Goal: Browse casually

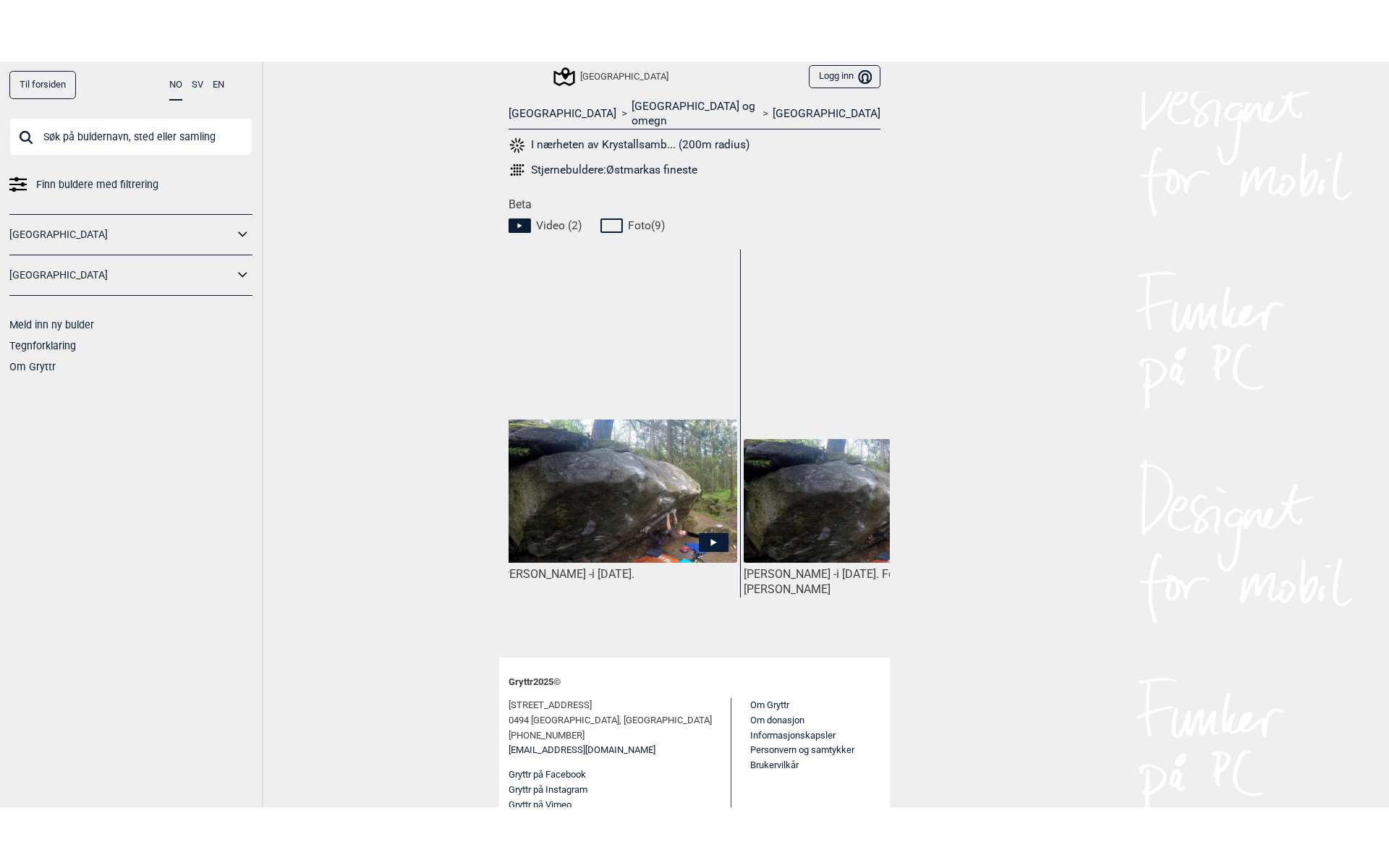
scroll to position [0, 242]
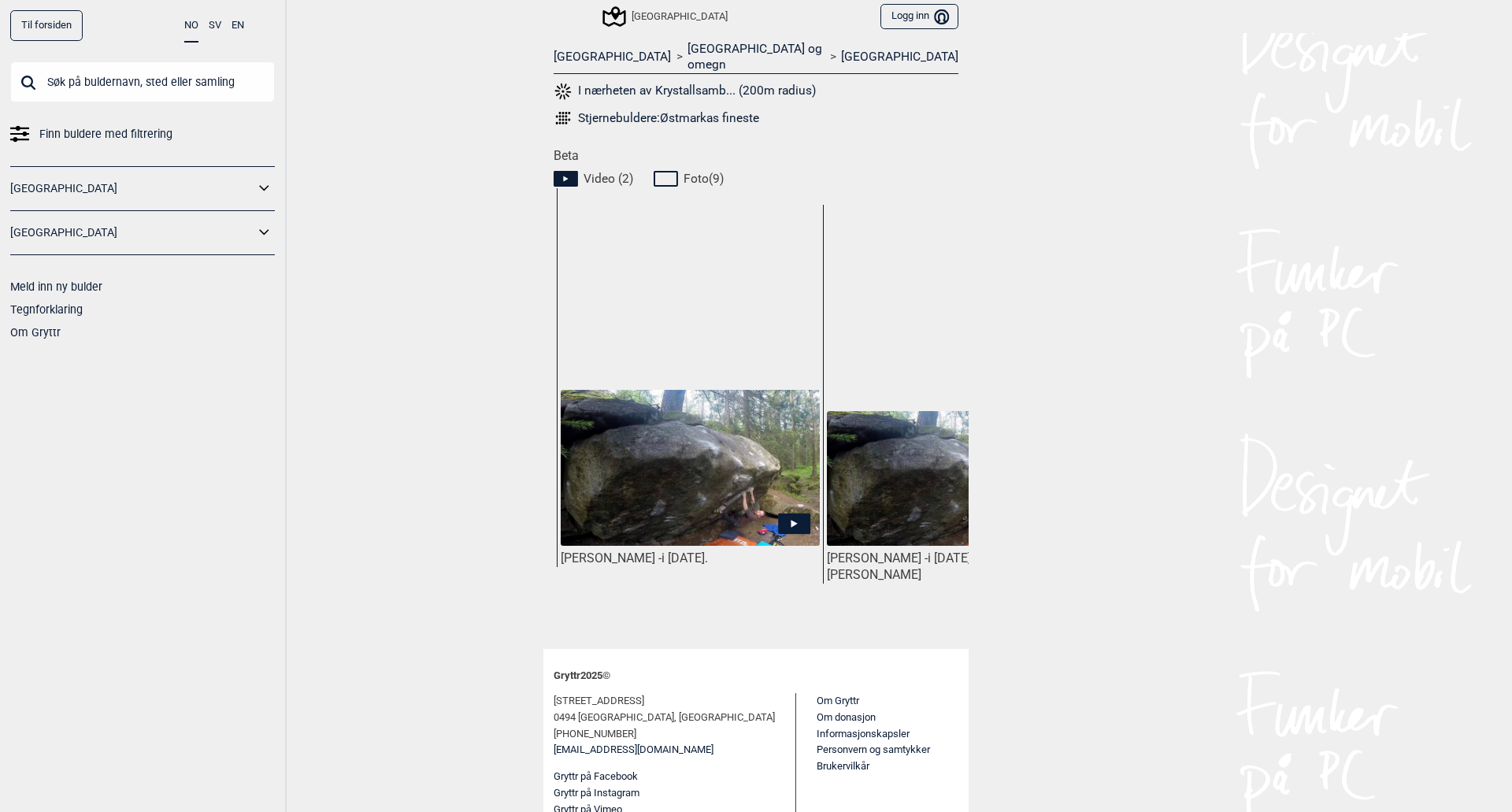
click at [694, 466] on img at bounding box center [690, 469] width 259 height 157
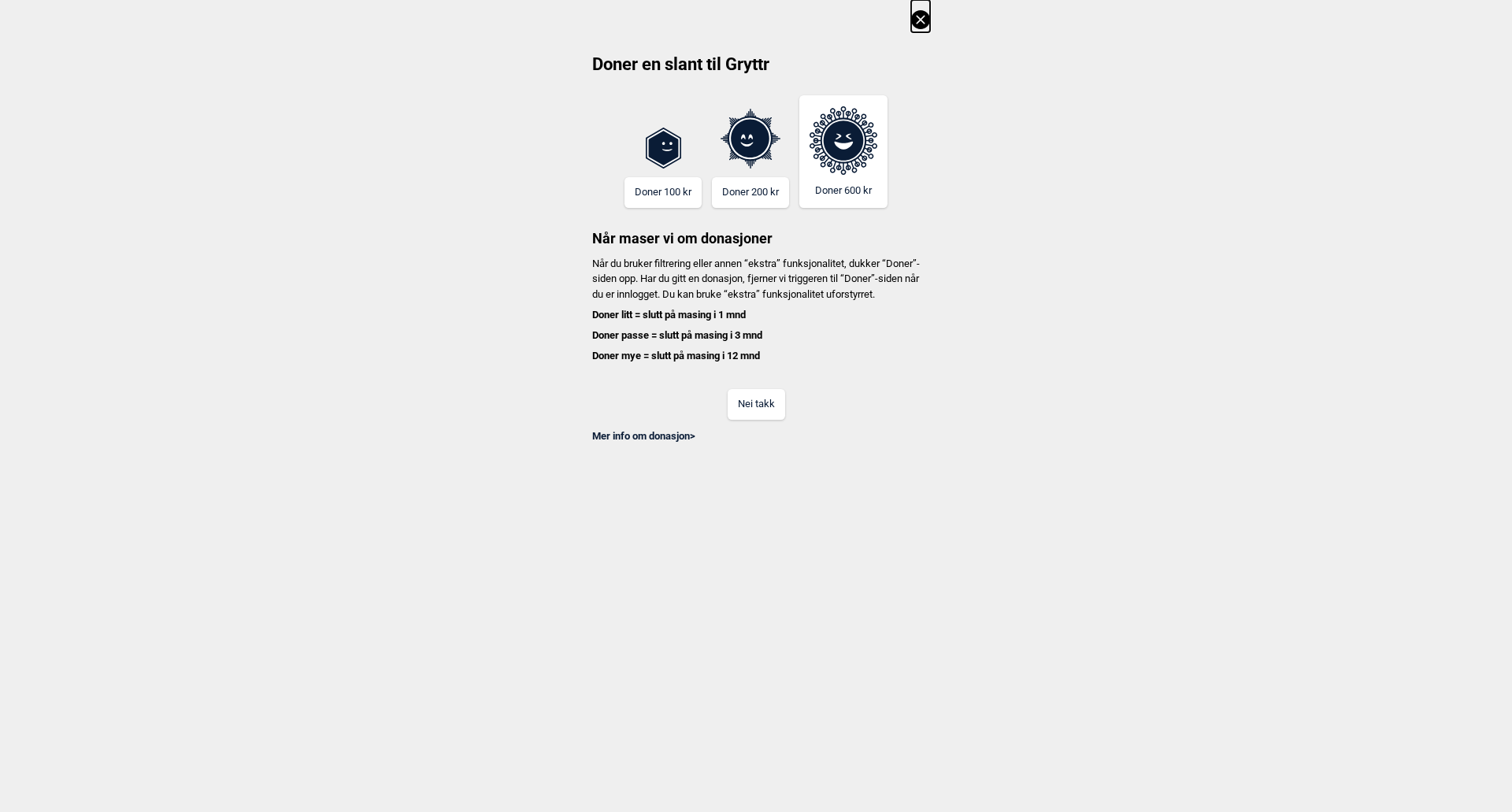
click at [742, 420] on button "Nei takk" at bounding box center [756, 405] width 57 height 31
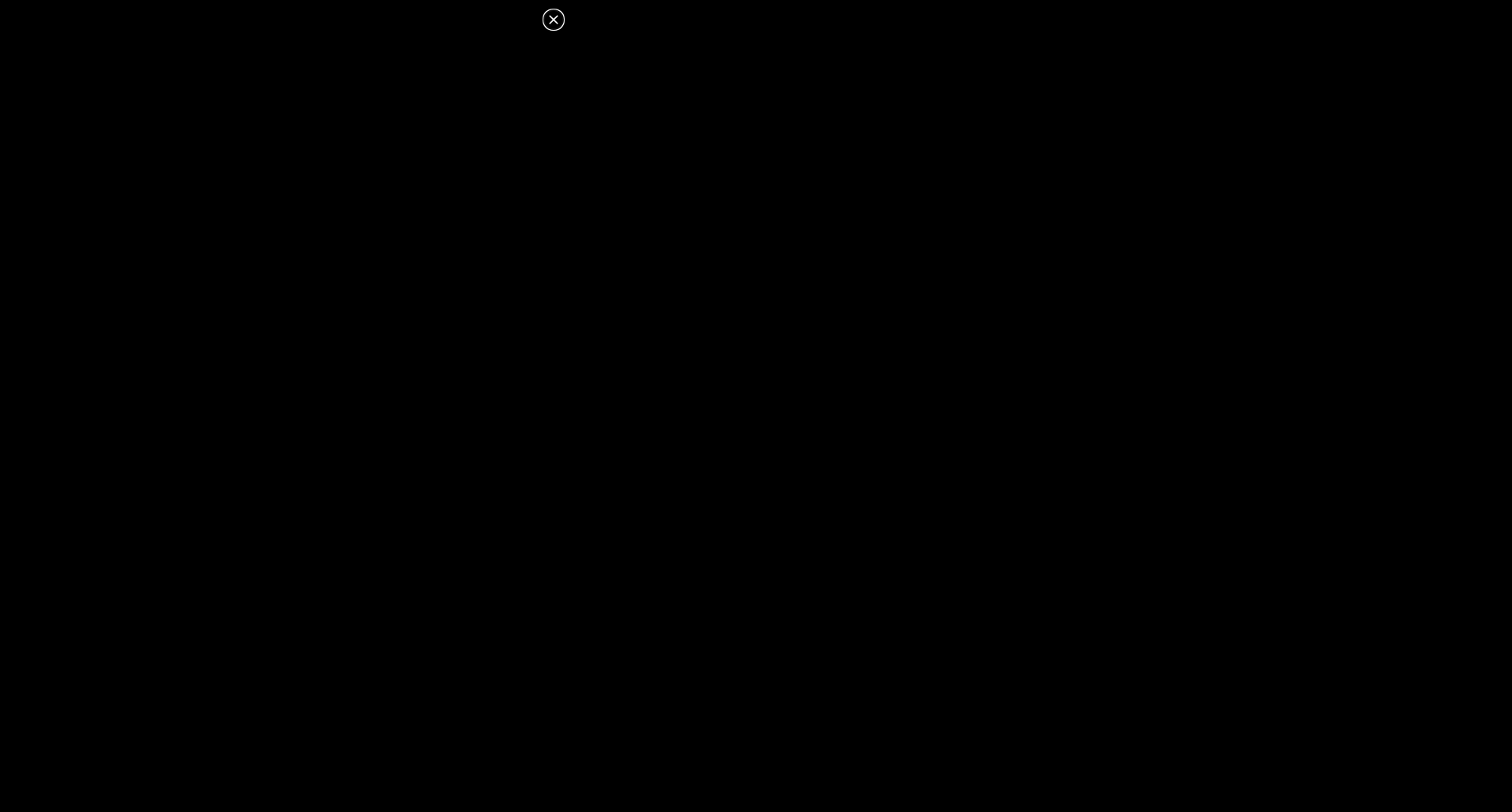
scroll to position [623, 0]
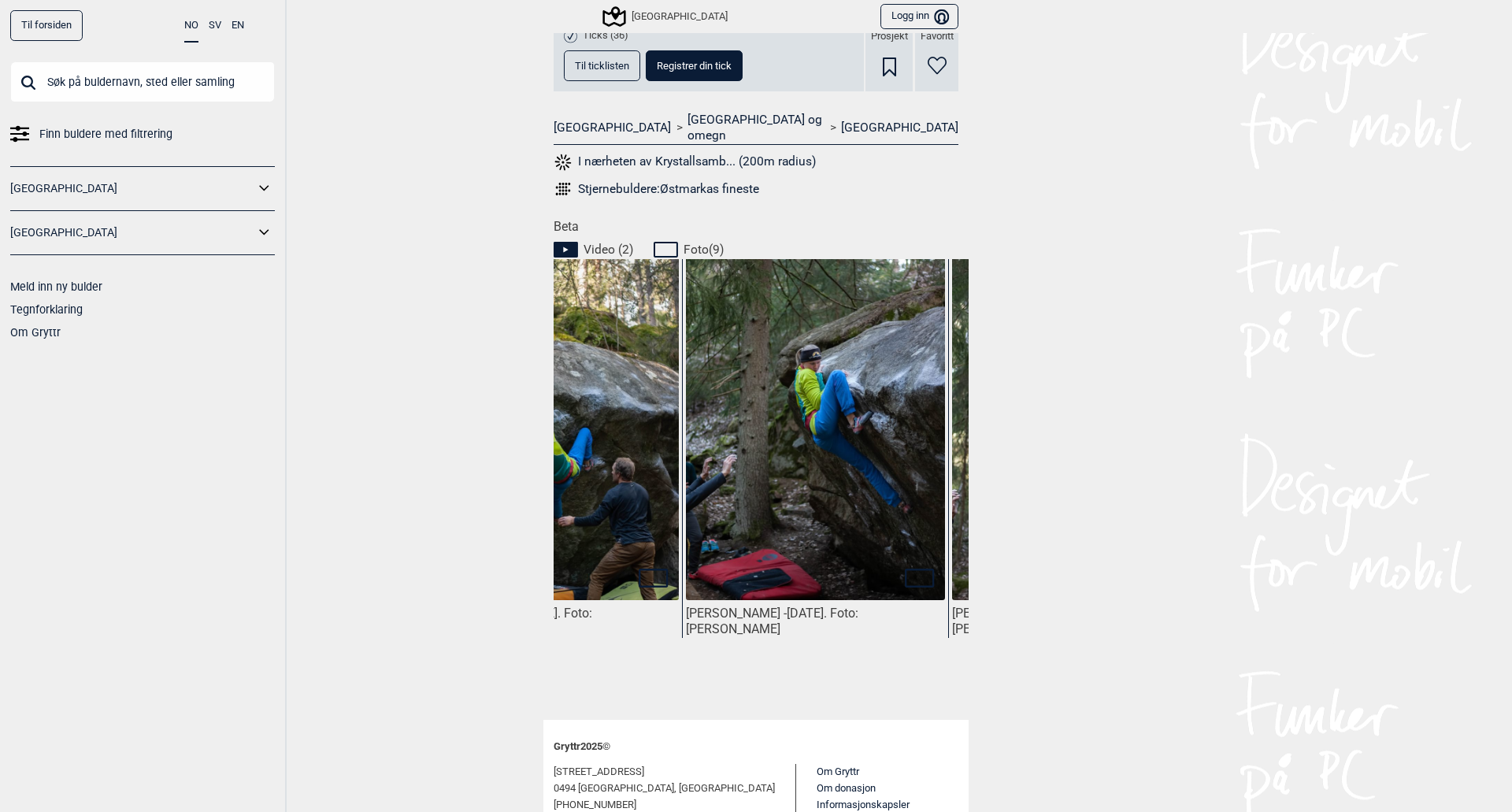
scroll to position [0, 1475]
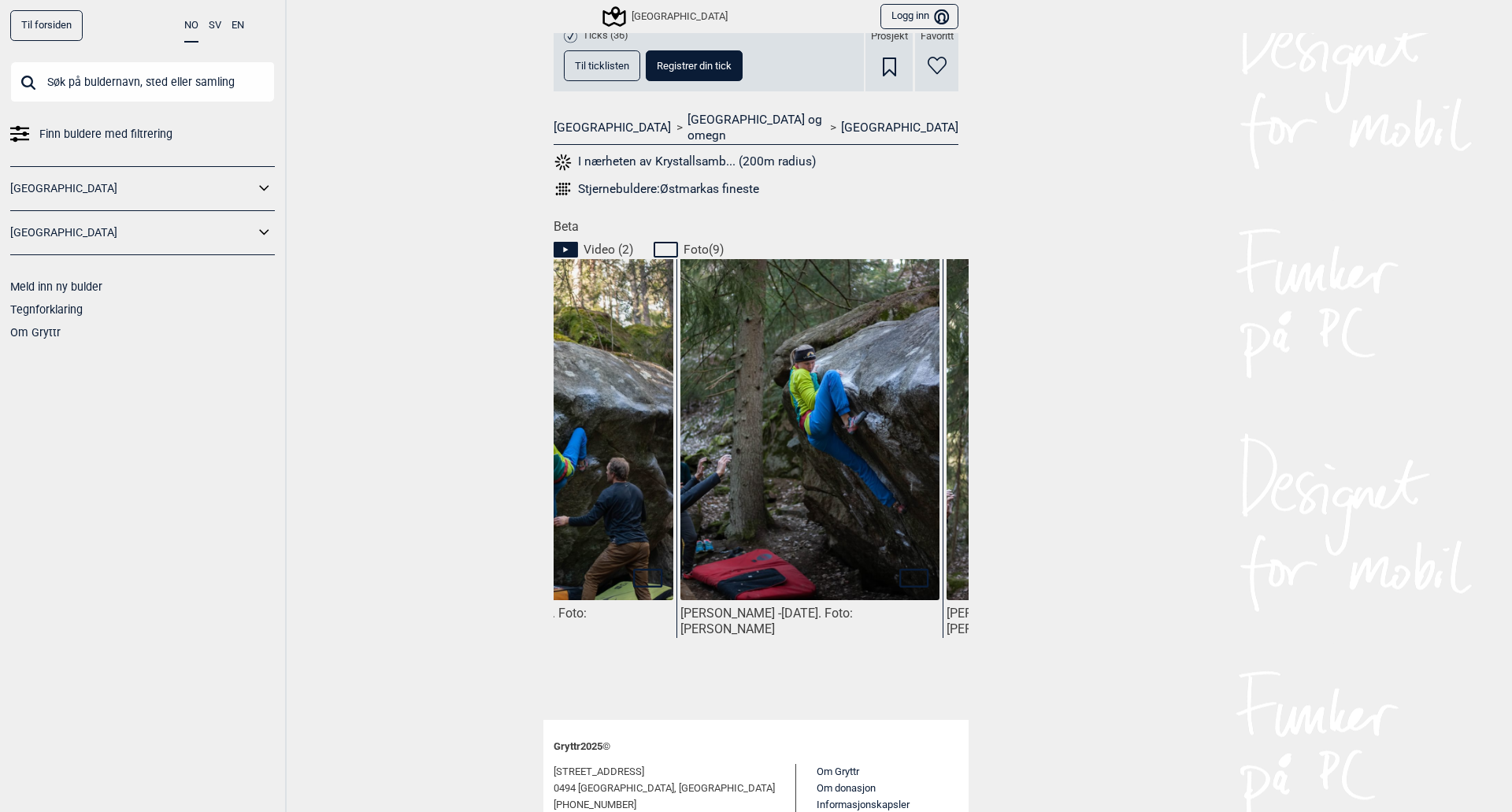
click at [789, 447] on img at bounding box center [810, 436] width 259 height 389
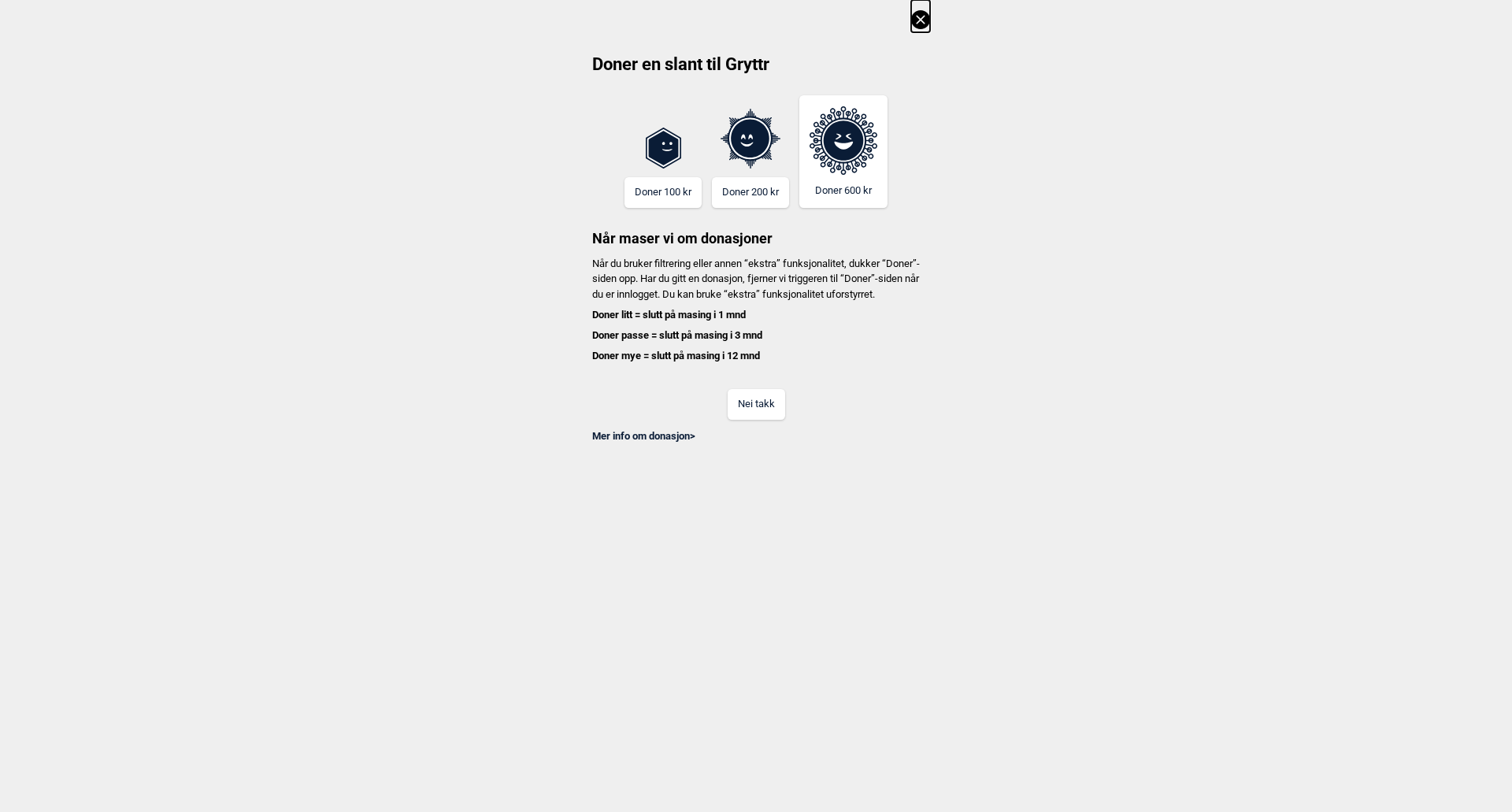
click at [790, 420] on div "Nei takk" at bounding box center [756, 393] width 348 height 51
click at [767, 420] on button "Nei takk" at bounding box center [756, 405] width 57 height 31
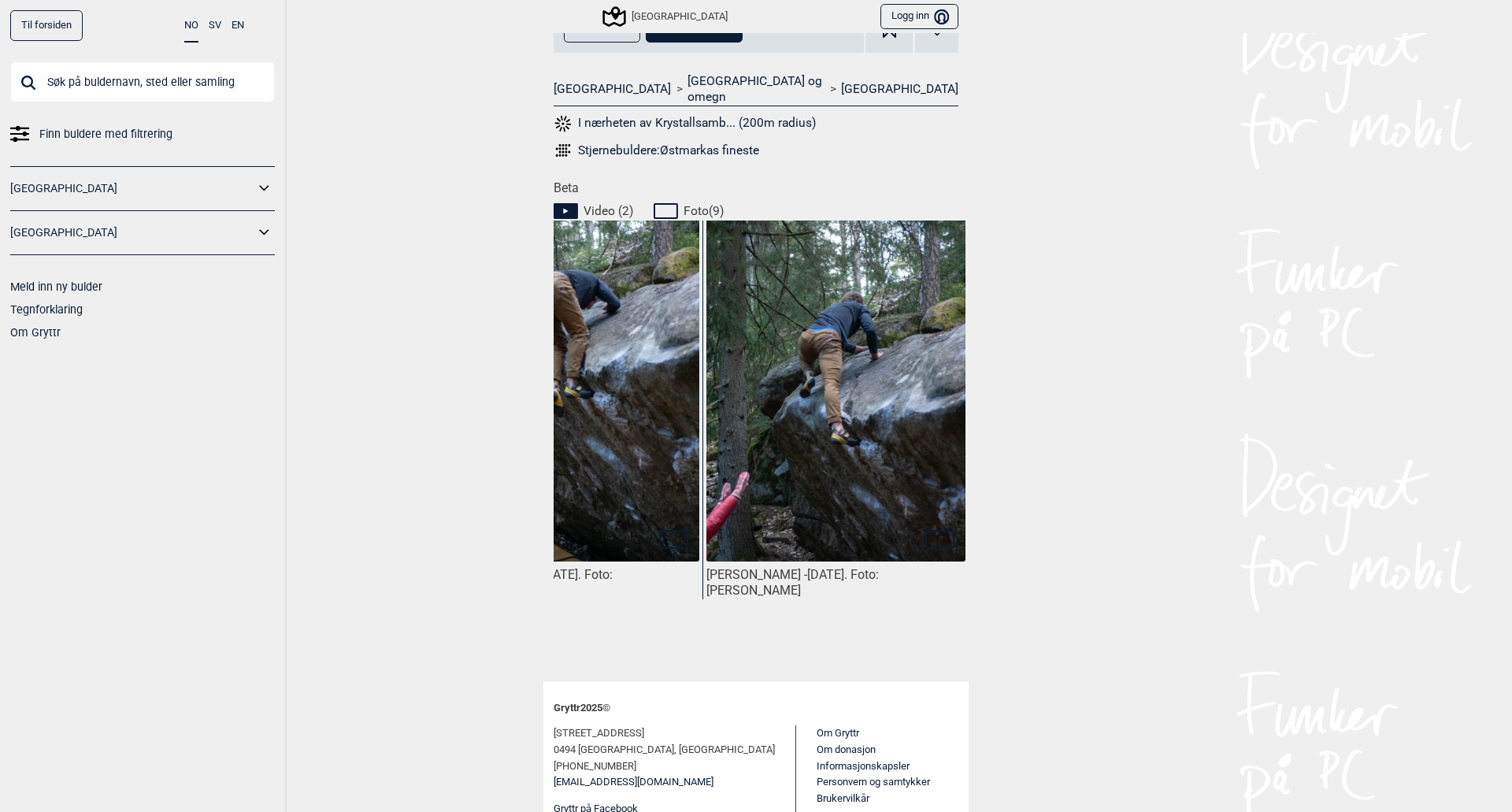
scroll to position [623, 0]
